Goal: Find specific page/section: Find specific page/section

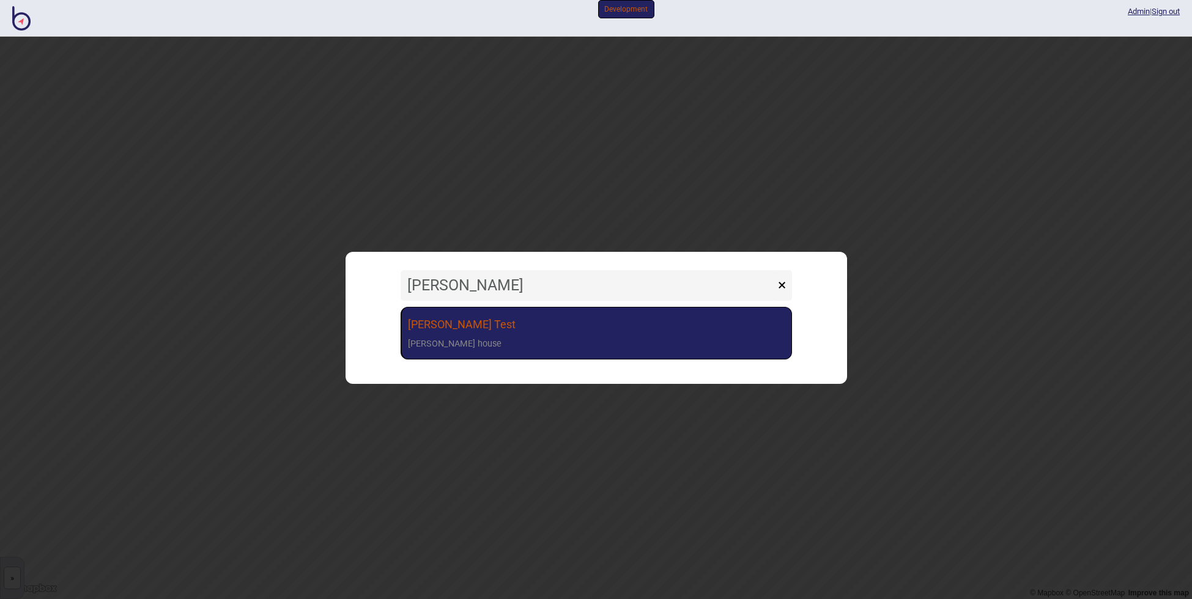
type input "[PERSON_NAME]"
click at [501, 330] on link "[PERSON_NAME] [PERSON_NAME] house" at bounding box center [595, 333] width 391 height 53
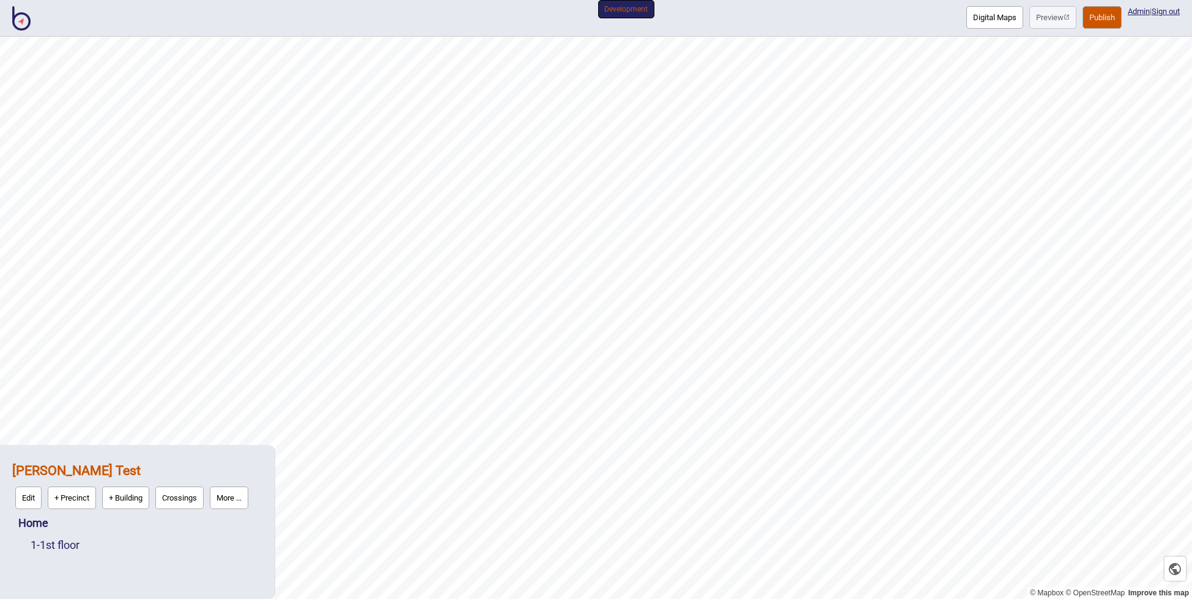
click at [224, 498] on button "More ..." at bounding box center [229, 498] width 39 height 23
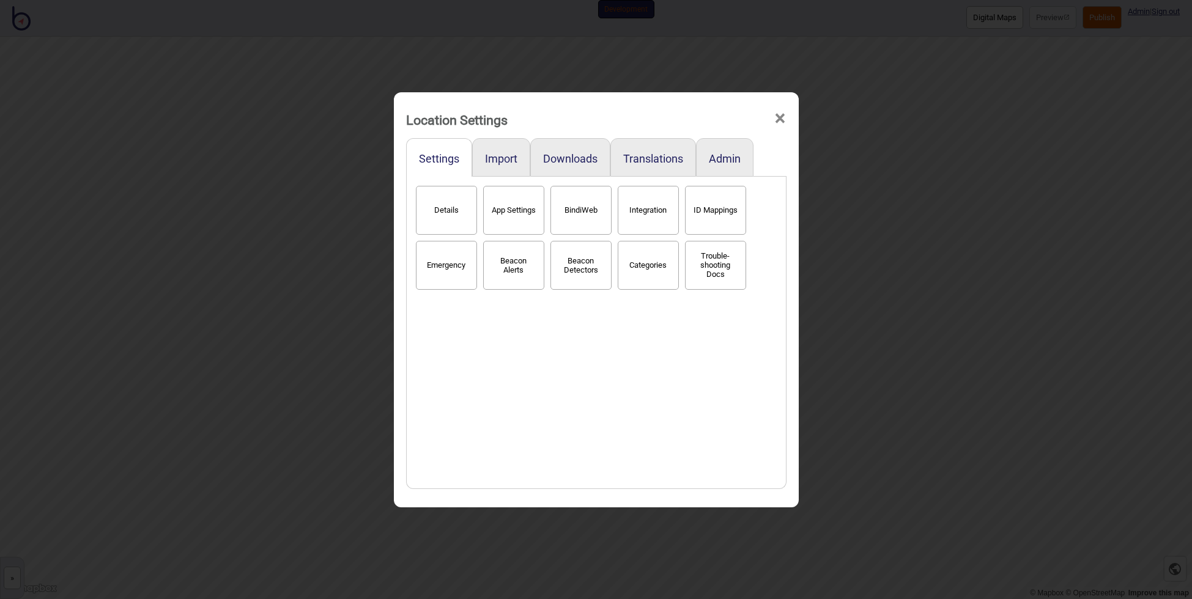
click at [770, 109] on div "Location Settings ×" at bounding box center [596, 116] width 393 height 37
click at [774, 119] on span "×" at bounding box center [779, 118] width 13 height 40
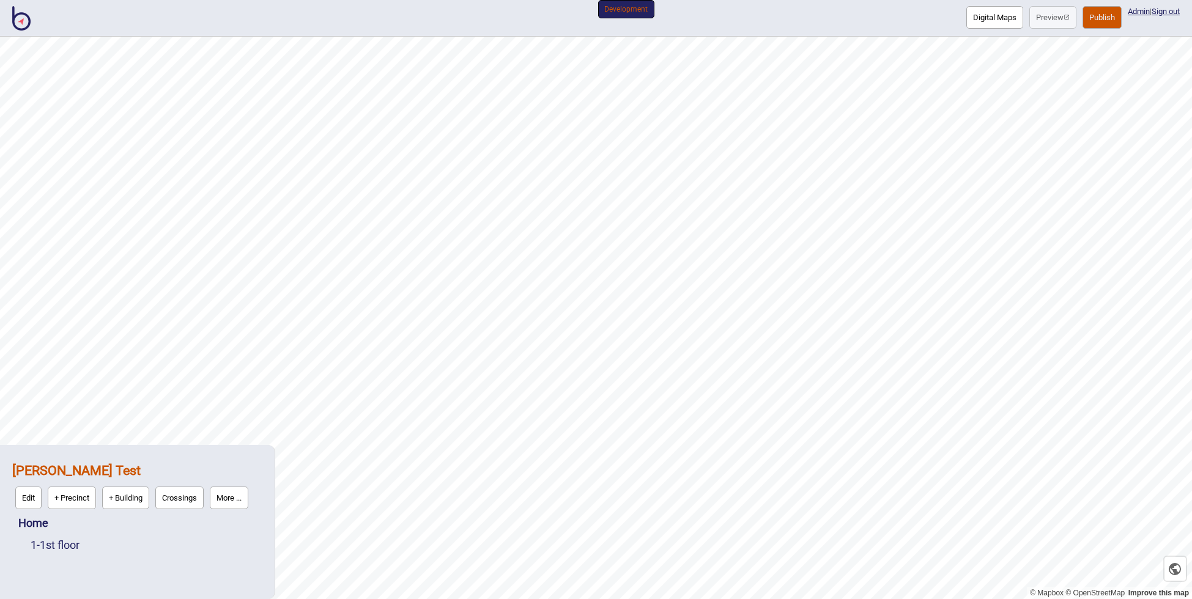
click at [44, 474] on strong "[PERSON_NAME] Test" at bounding box center [76, 470] width 128 height 15
click at [37, 522] on link "Home" at bounding box center [33, 523] width 30 height 13
click at [183, 520] on button "More ..." at bounding box center [177, 520] width 39 height 23
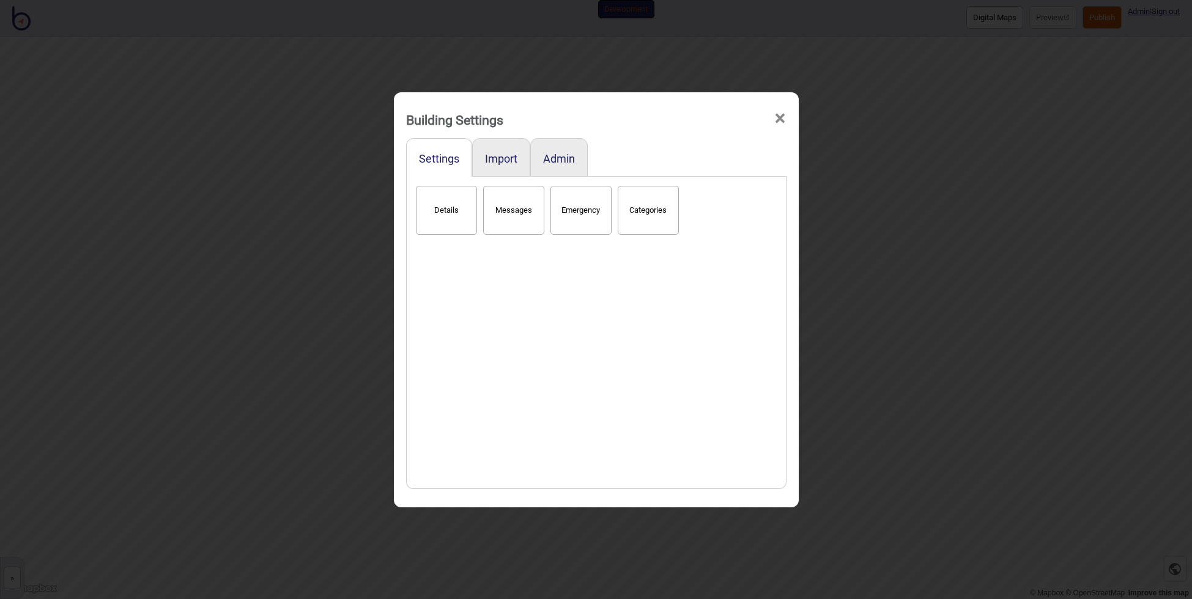
click at [777, 117] on span "×" at bounding box center [779, 118] width 13 height 40
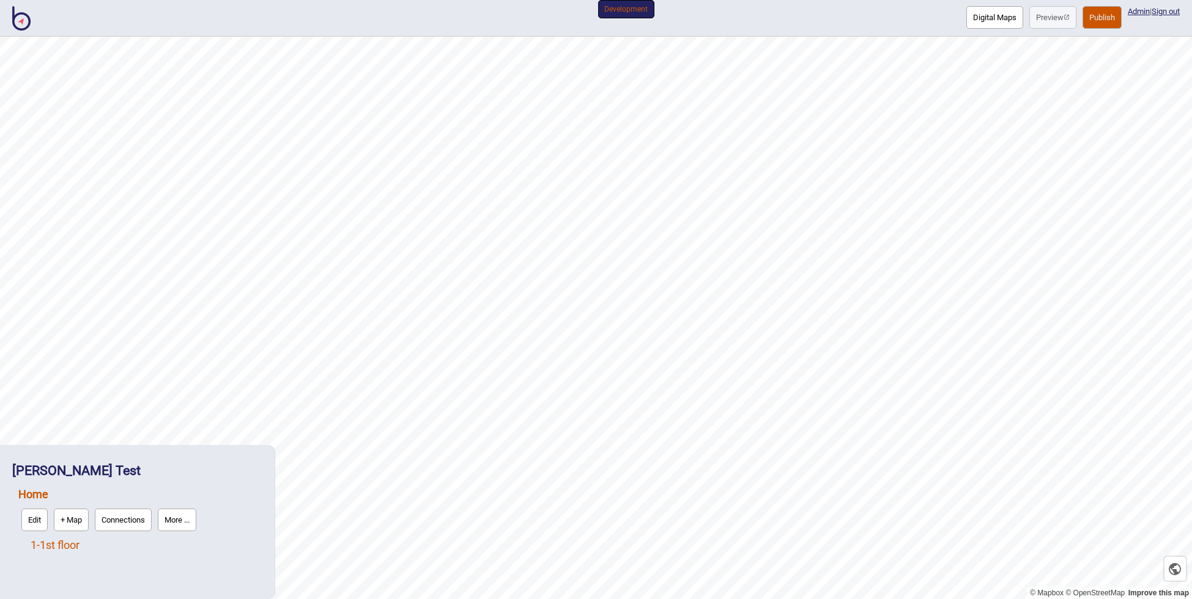
click at [70, 547] on link "1 - 1st floor" at bounding box center [55, 545] width 49 height 13
click at [174, 544] on button "More ..." at bounding box center [169, 542] width 39 height 23
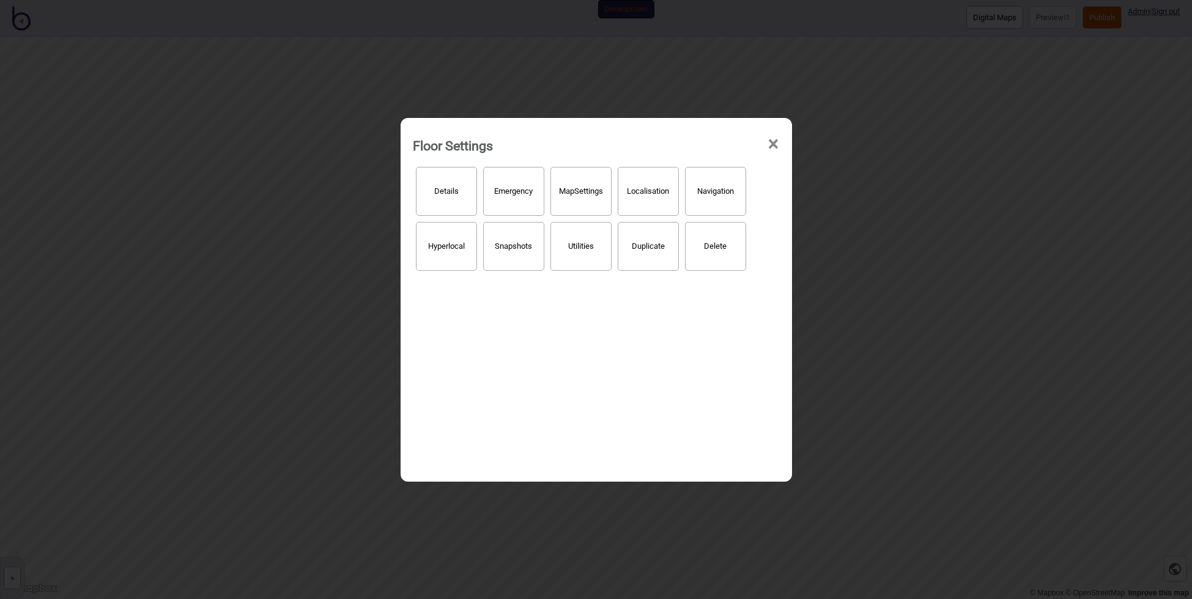
click at [435, 252] on button "Hyperlocal" at bounding box center [446, 246] width 61 height 49
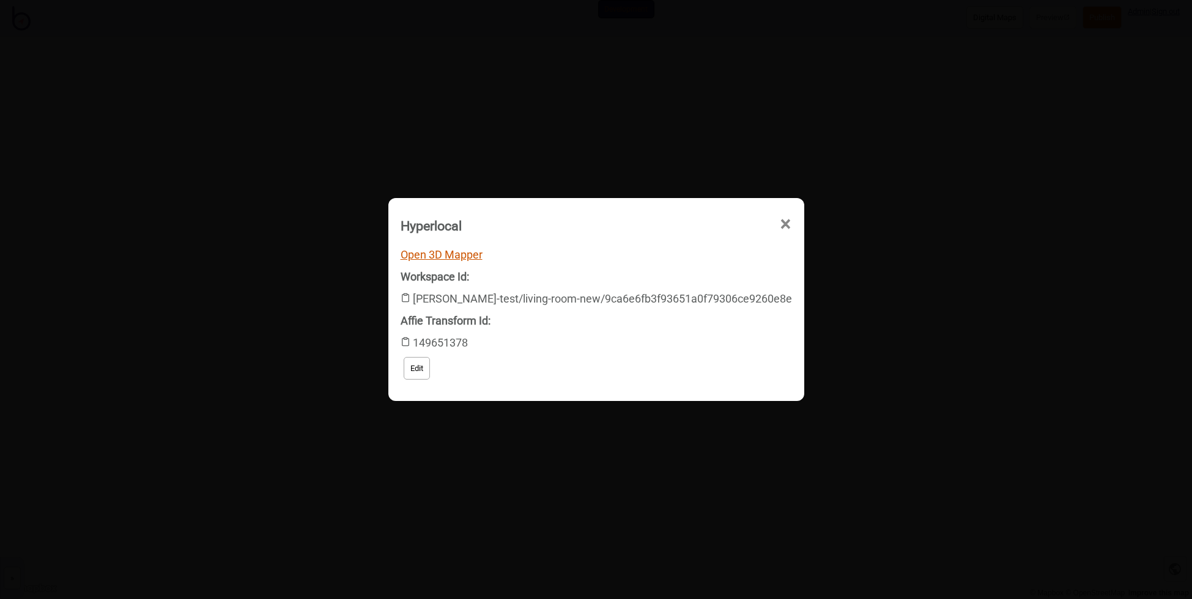
click at [435, 252] on link "Open 3D Mapper" at bounding box center [441, 254] width 82 height 13
